Goal: Transaction & Acquisition: Purchase product/service

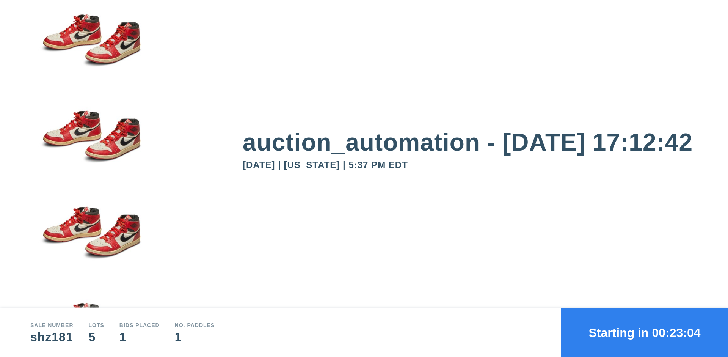
click at [645, 333] on button "Starting in 00:23:04" at bounding box center [644, 332] width 167 height 49
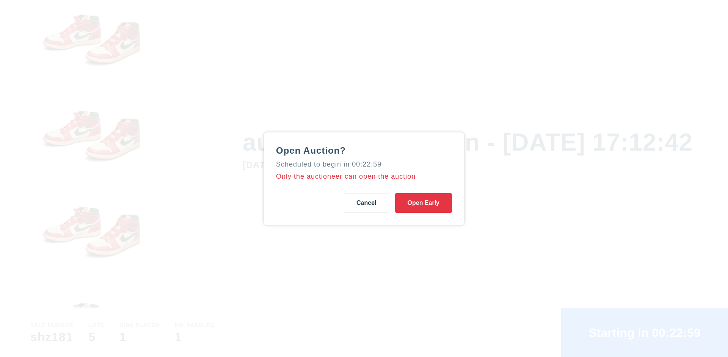
click at [424, 203] on button "Open Early" at bounding box center [423, 203] width 57 height 20
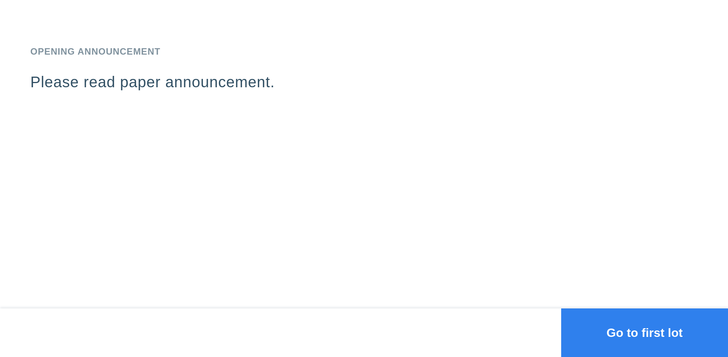
click at [645, 333] on button "Go to first lot" at bounding box center [644, 332] width 167 height 49
